Goal: Find specific fact: Find specific fact

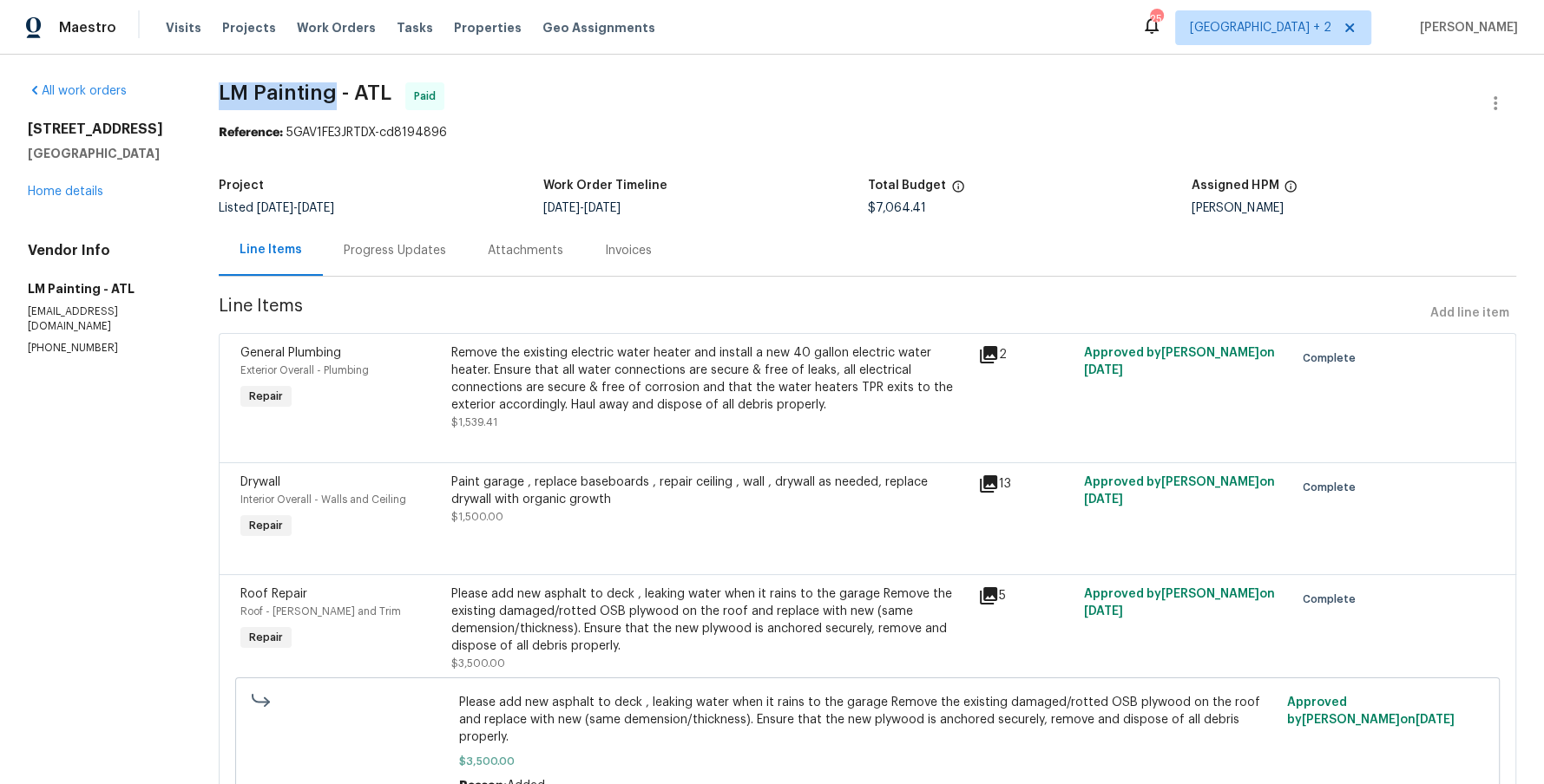
drag, startPoint x: 376, startPoint y: 86, endPoint x: 264, endPoint y: 85, distance: 112.0
click at [264, 85] on span "LM Painting - ATL" at bounding box center [306, 93] width 173 height 21
copy span "LM Painting"
drag, startPoint x: 144, startPoint y: 124, endPoint x: 29, endPoint y: 124, distance: 115.0
click at [29, 124] on h2 "[STREET_ADDRESS]" at bounding box center [102, 130] width 149 height 18
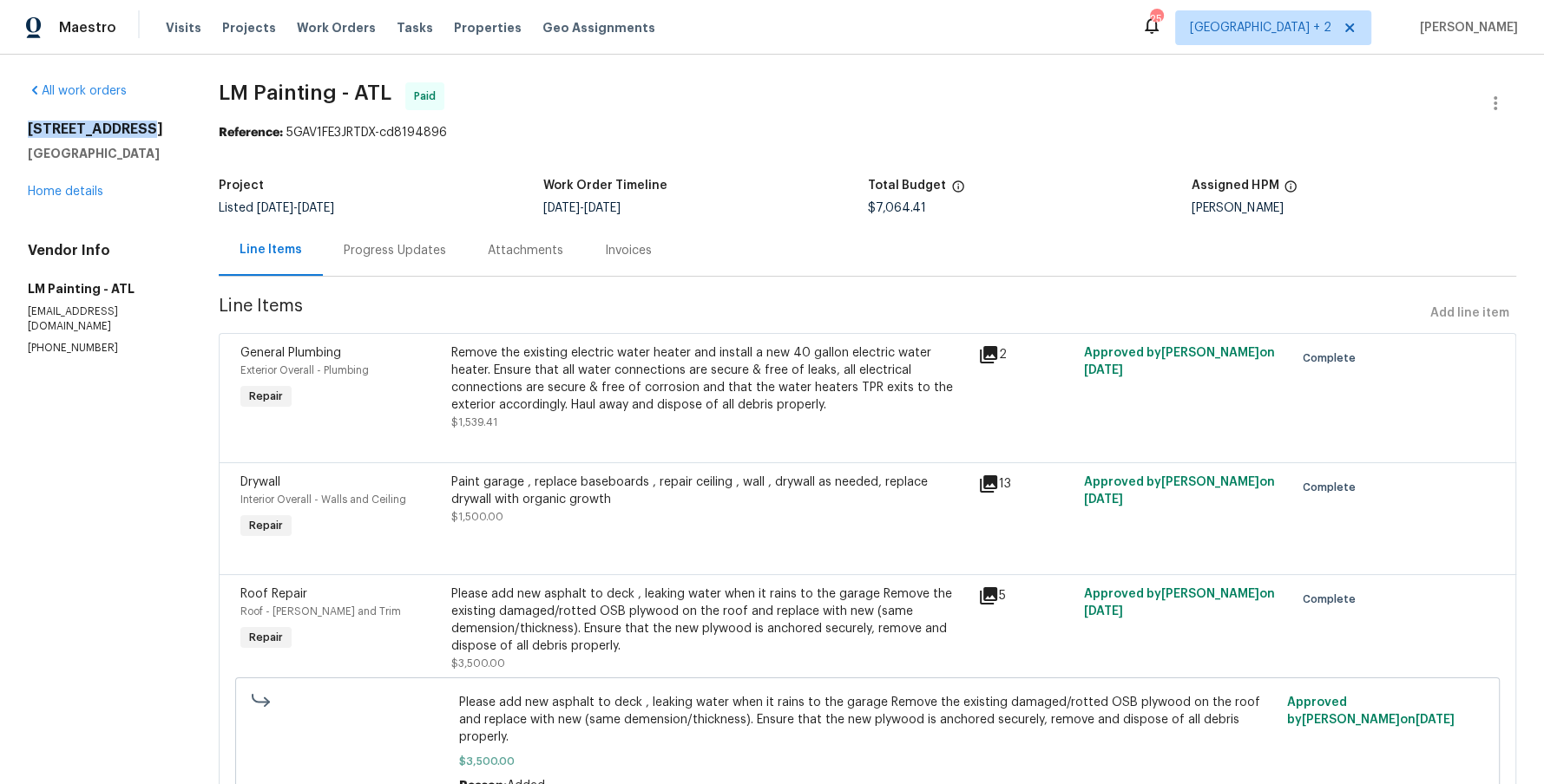
copy h2 "[STREET_ADDRESS]"
